Goal: Information Seeking & Learning: Learn about a topic

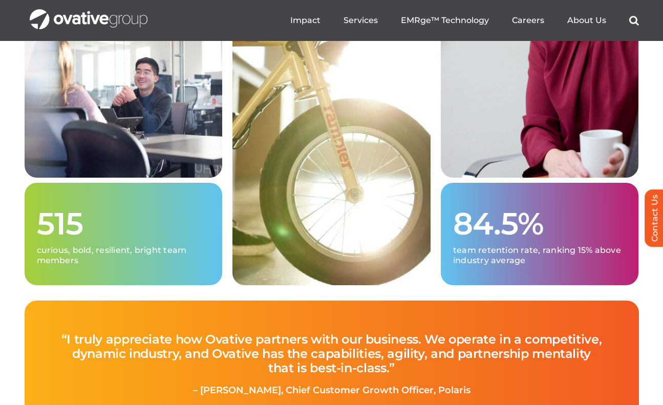
scroll to position [2580, 0]
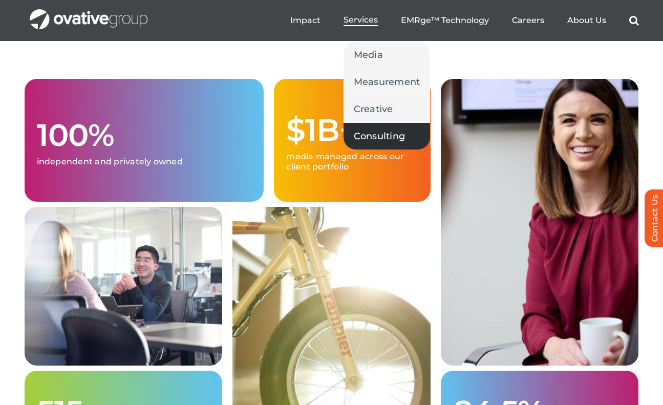
click at [373, 134] on span "Consulting" at bounding box center [380, 136] width 52 height 14
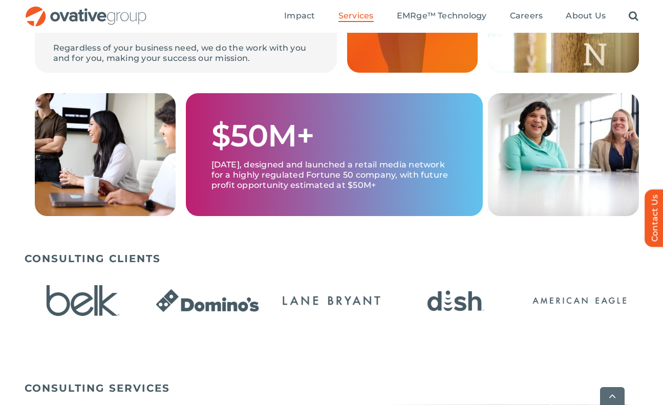
scroll to position [476, 0]
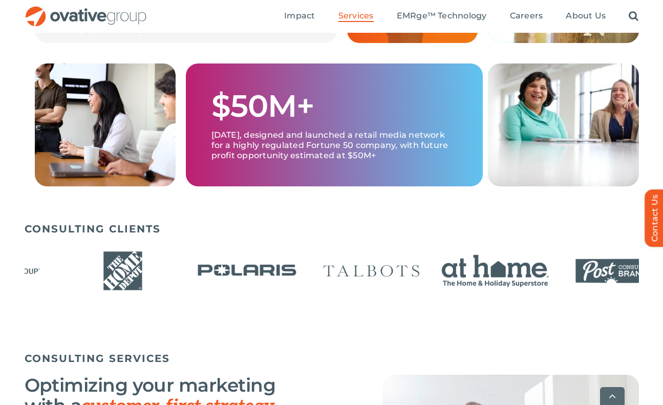
click at [437, 272] on img "19 / 24" at bounding box center [496, 271] width 118 height 48
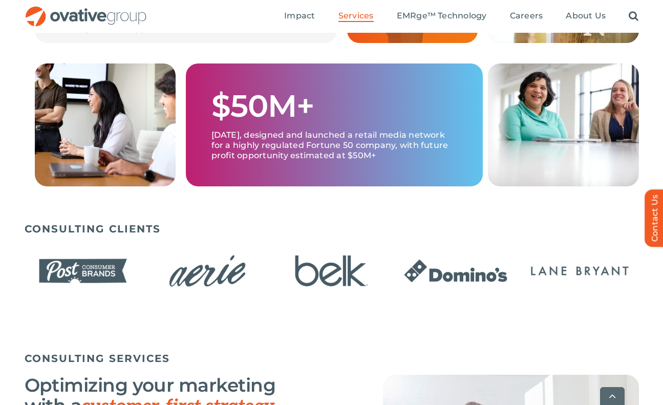
click at [521, 283] on img "24 / 24" at bounding box center [580, 271] width 118 height 48
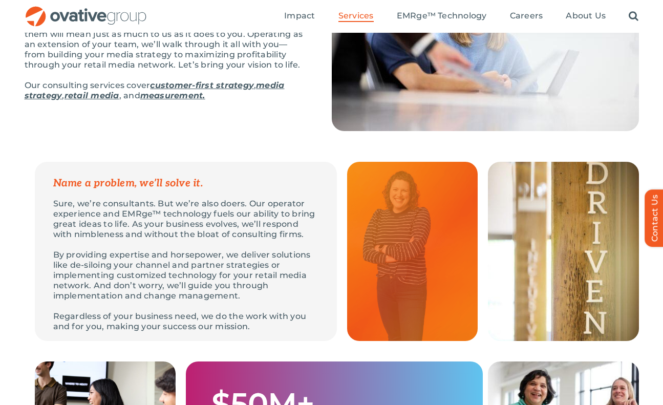
scroll to position [0, 0]
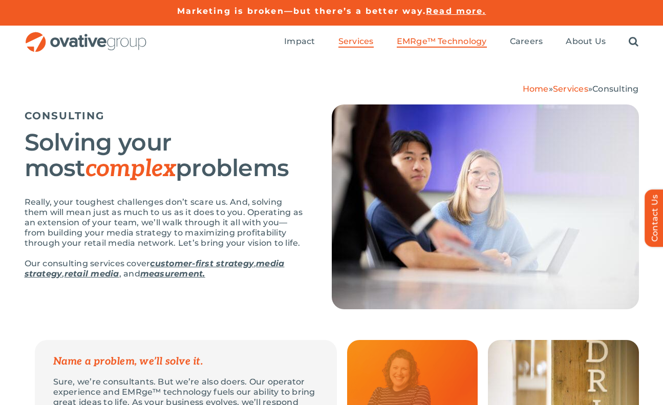
click at [422, 46] on span "EMRge™ Technology" at bounding box center [442, 41] width 90 height 10
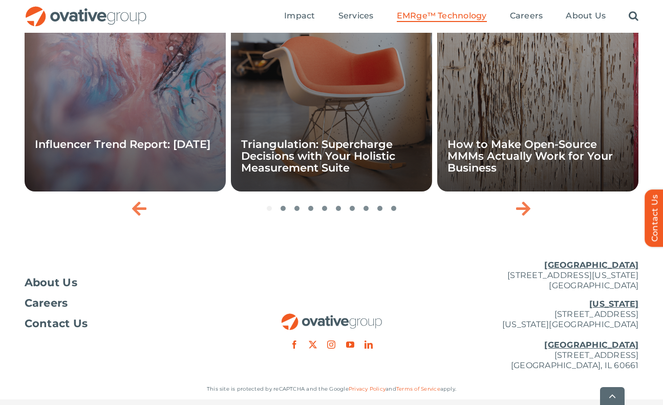
scroll to position [3498, 0]
